Goal: Task Accomplishment & Management: Use online tool/utility

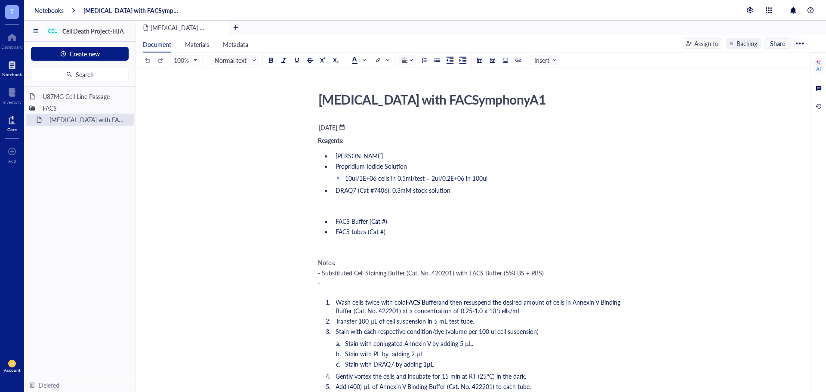
click at [6, 111] on div "Core" at bounding box center [12, 123] width 24 height 24
click at [11, 116] on div at bounding box center [11, 120] width 9 height 14
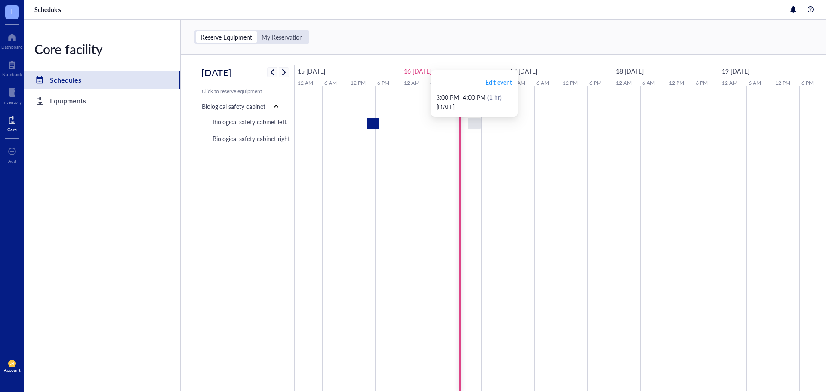
click at [472, 126] on div at bounding box center [474, 123] width 12 height 10
click at [500, 84] on span "Edit event" at bounding box center [498, 81] width 27 height 9
click at [454, 67] on div "16 [DATE]" at bounding box center [455, 71] width 106 height 12
click at [296, 40] on div "My Reservation" at bounding box center [282, 37] width 41 height 8
click at [257, 31] on input "My Reservation" at bounding box center [257, 31] width 0 height 0
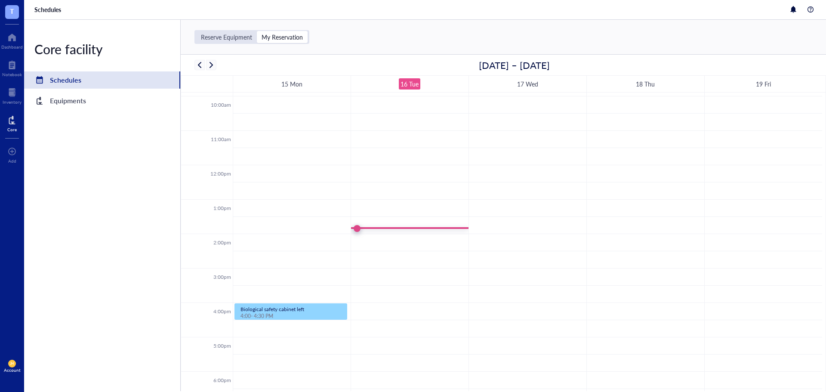
scroll to position [355, 0]
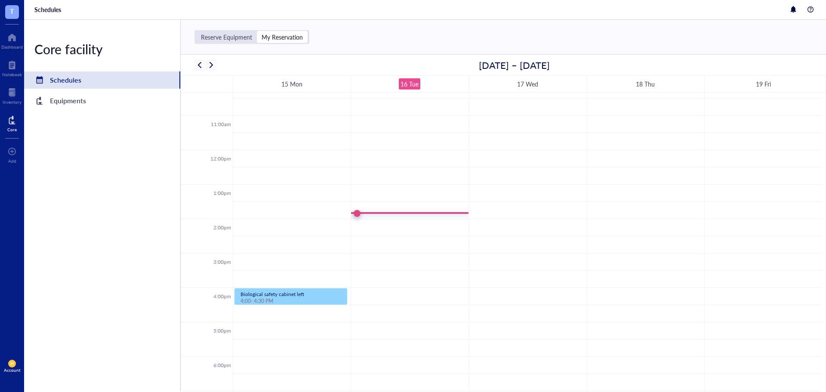
click at [401, 223] on td at bounding box center [527, 227] width 589 height 17
click at [404, 219] on td at bounding box center [527, 227] width 589 height 17
click at [248, 40] on div "Reserve Equipment" at bounding box center [226, 37] width 51 height 8
click at [196, 31] on input "Reserve Equipment" at bounding box center [196, 31] width 0 height 0
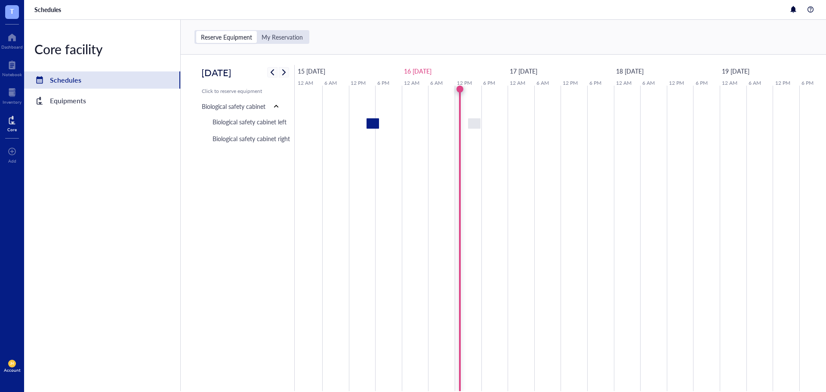
click at [459, 123] on td at bounding box center [468, 238] width 27 height 305
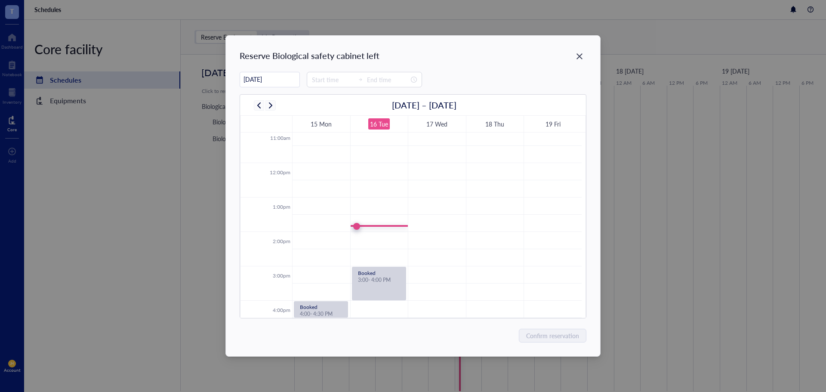
scroll to position [422, 0]
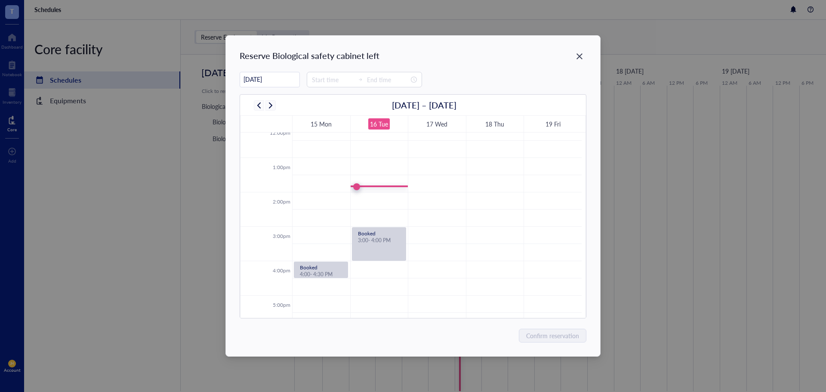
click at [384, 194] on td at bounding box center [437, 200] width 290 height 17
type input "14:00"
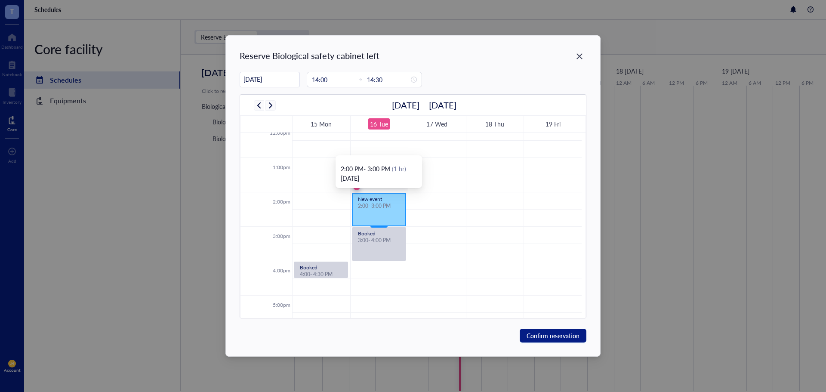
drag, startPoint x: 383, startPoint y: 209, endPoint x: 380, endPoint y: 222, distance: 13.6
click at [380, 222] on div "New event 2:00 - 2:30 PM Booked 3:00 - 4:00 PM New event 2:00 - 3:00 PM" at bounding box center [380, 123] width 58 height 826
type input "15:00"
click at [529, 337] on span "Confirm reservation" at bounding box center [553, 335] width 53 height 9
